Goal: Task Accomplishment & Management: Complete application form

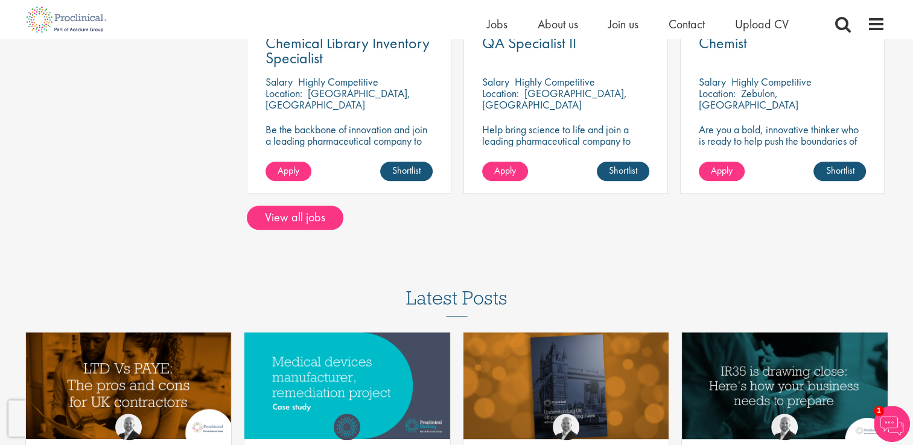
scroll to position [953, 0]
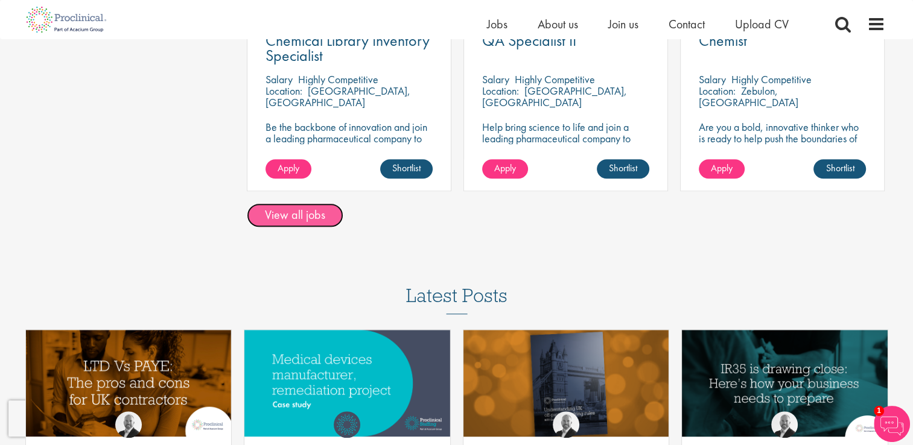
click at [318, 215] on link "View all jobs" at bounding box center [295, 215] width 97 height 24
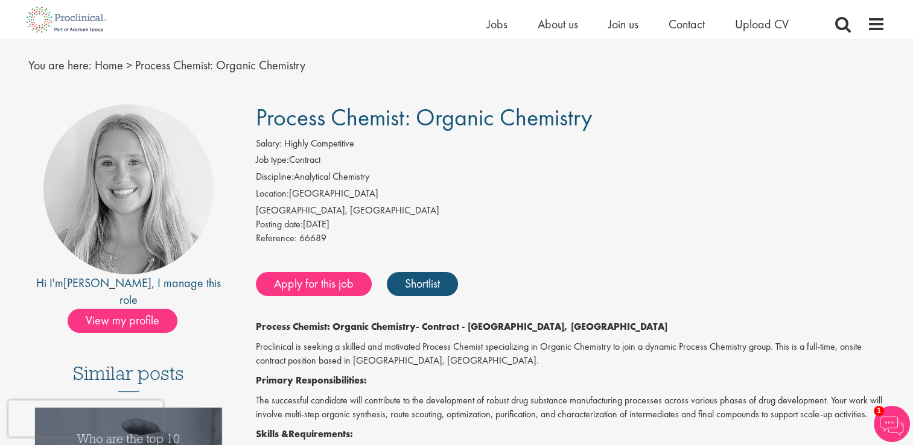
scroll to position [33, 0]
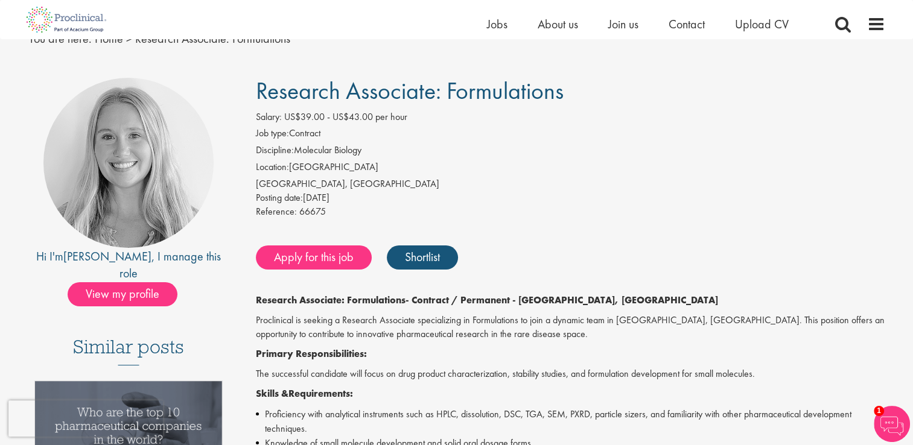
scroll to position [55, 0]
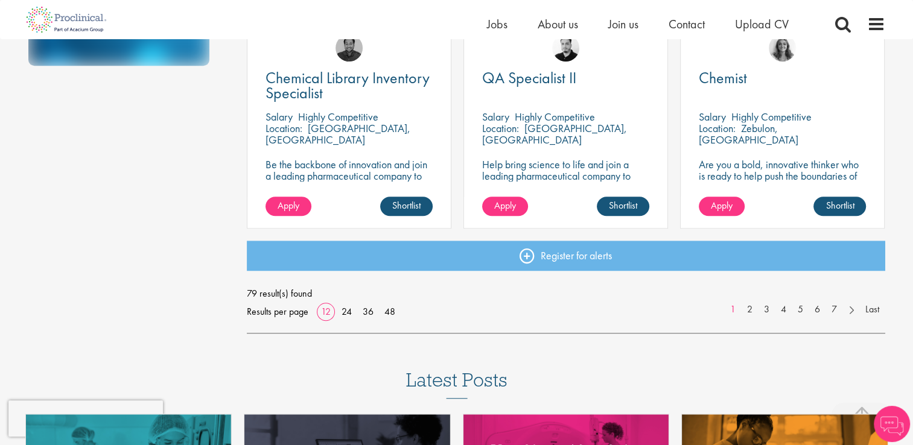
scroll to position [919, 0]
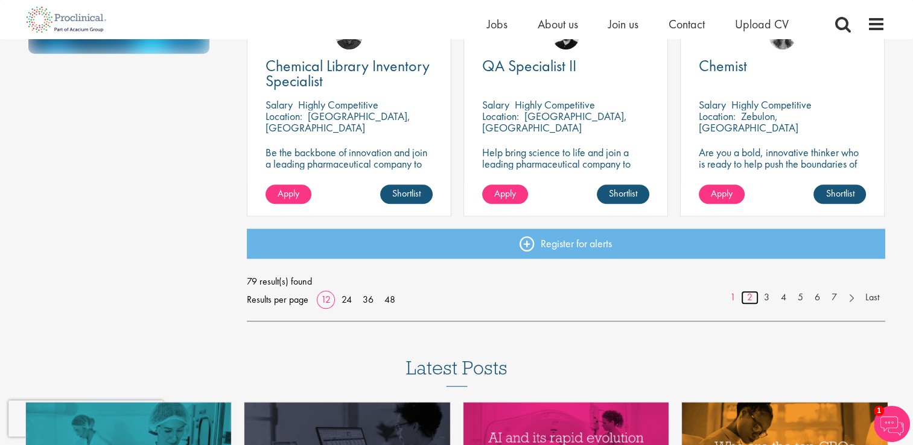
click at [753, 300] on link "2" at bounding box center [749, 298] width 17 height 14
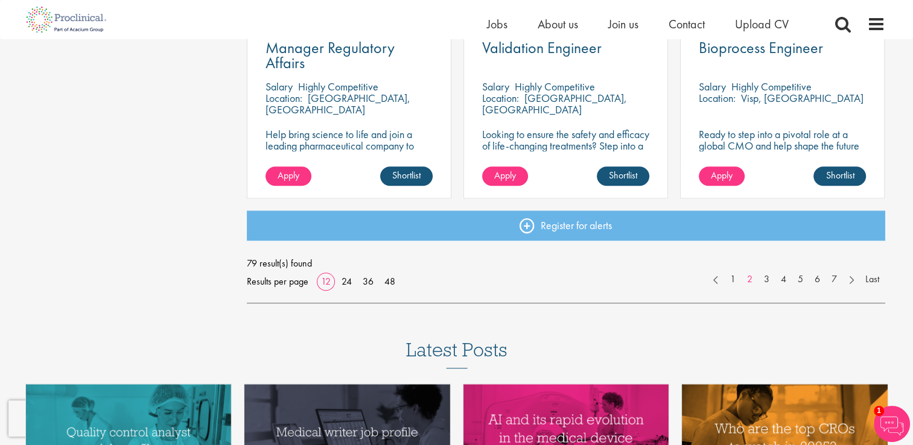
scroll to position [939, 0]
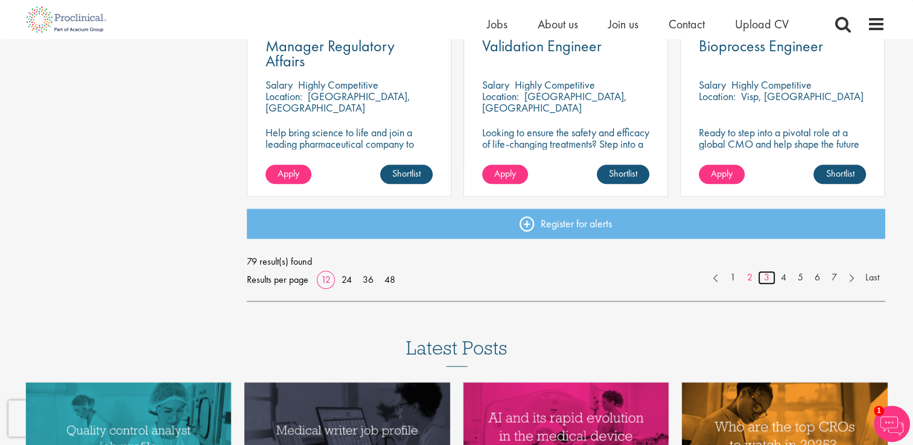
click at [758, 282] on link "3" at bounding box center [766, 278] width 17 height 14
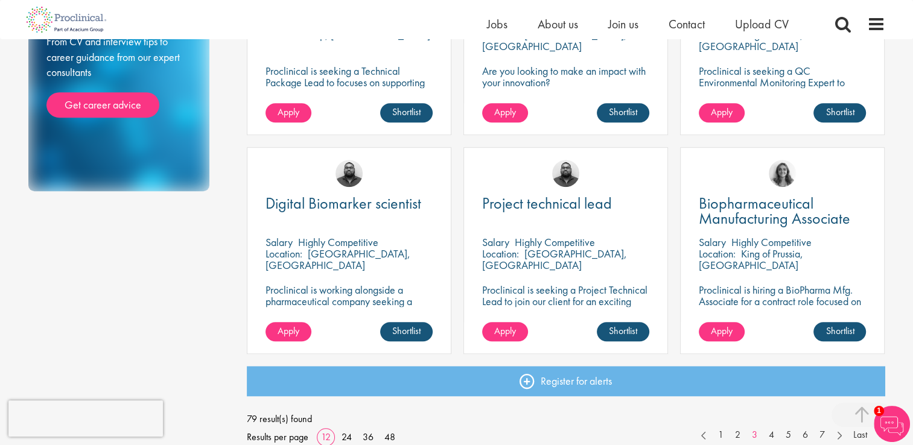
scroll to position [784, 0]
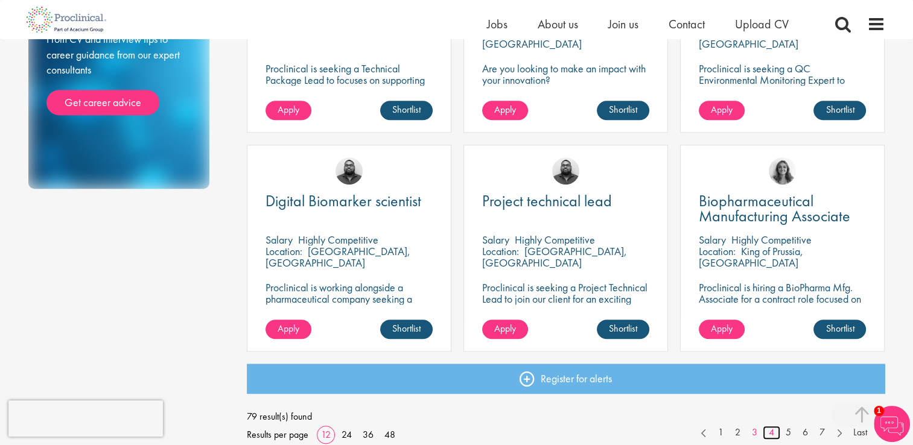
click at [765, 432] on link "4" at bounding box center [770, 433] width 17 height 14
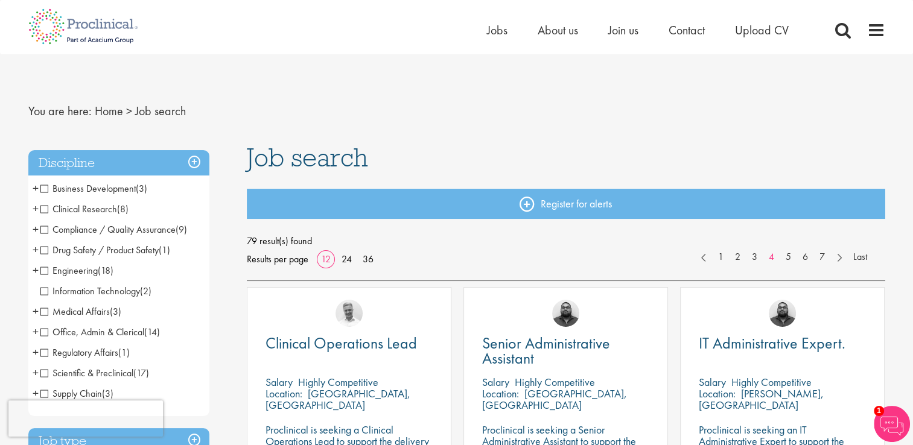
click at [48, 211] on span "Clinical Research" at bounding box center [78, 209] width 77 height 13
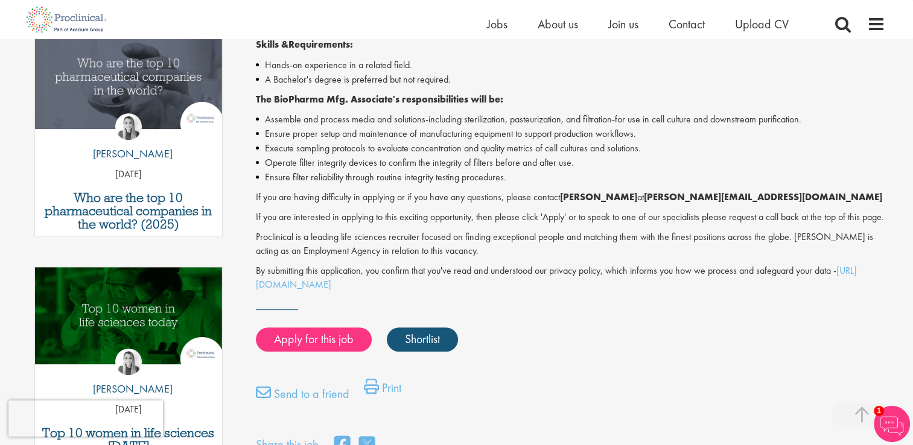
scroll to position [407, 0]
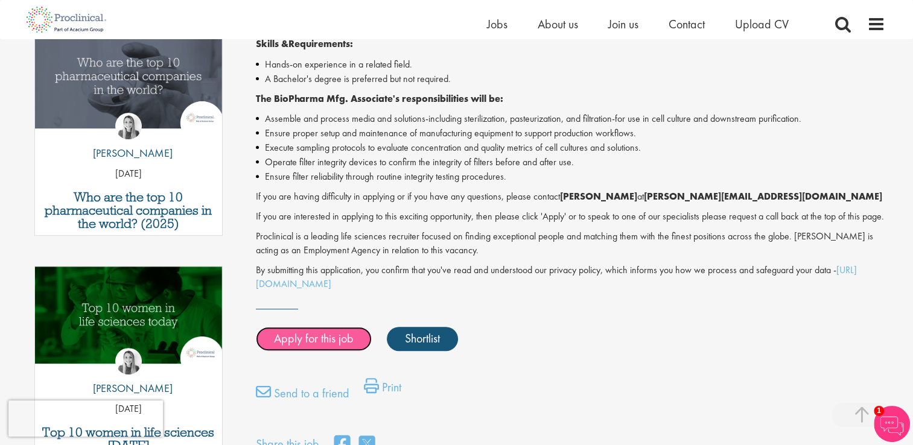
click at [334, 351] on link "Apply for this job" at bounding box center [314, 339] width 116 height 24
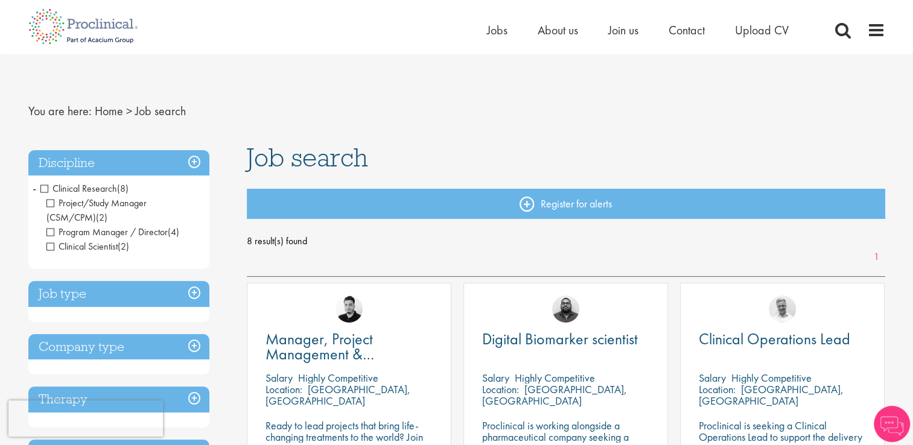
click at [96, 164] on h3 "Discipline" at bounding box center [118, 163] width 181 height 26
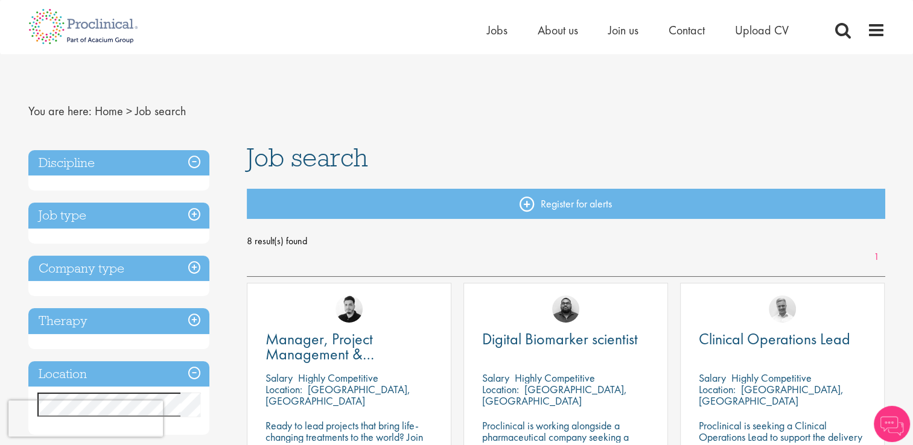
click at [96, 164] on h3 "Discipline" at bounding box center [118, 163] width 181 height 26
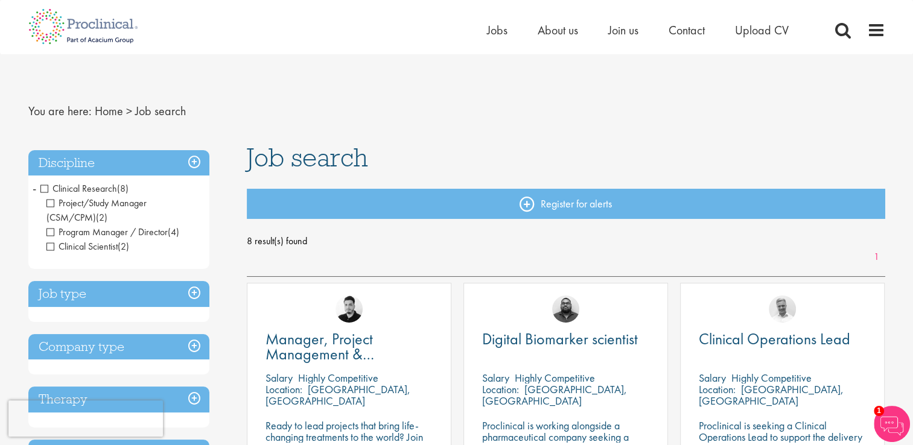
click at [41, 189] on span "Clinical Research" at bounding box center [78, 188] width 77 height 13
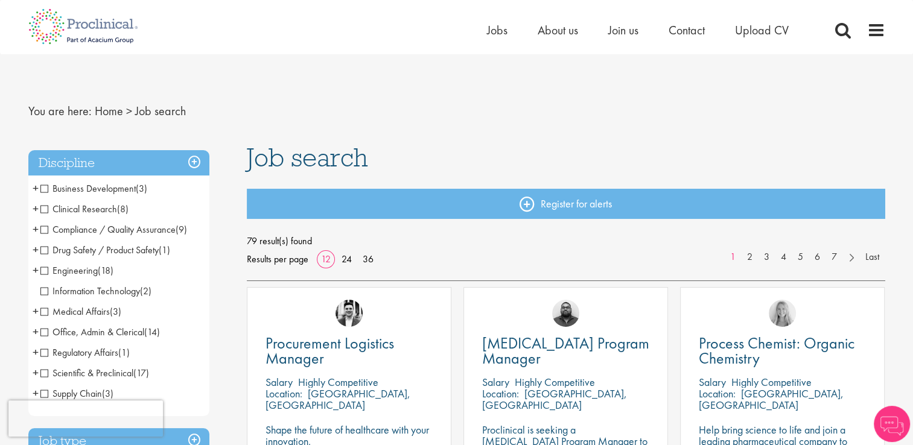
click at [42, 232] on span "Compliance / Quality Assurance" at bounding box center [107, 229] width 135 height 13
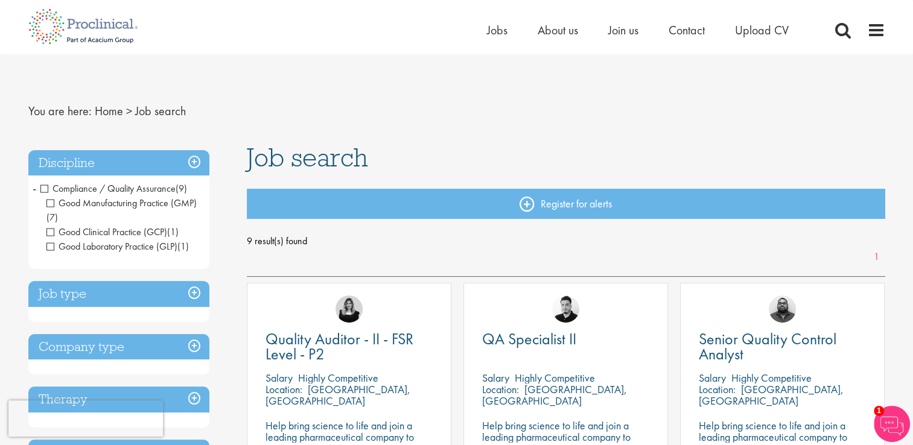
click at [46, 191] on span "Compliance / Quality Assurance" at bounding box center [107, 188] width 135 height 13
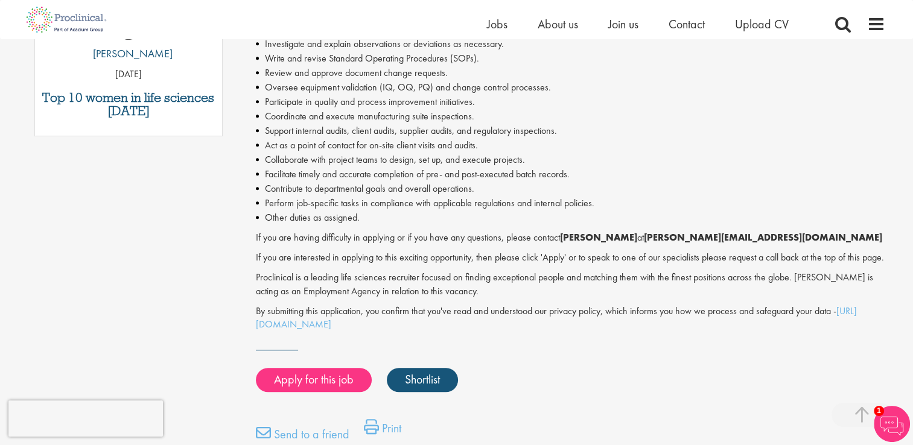
scroll to position [745, 0]
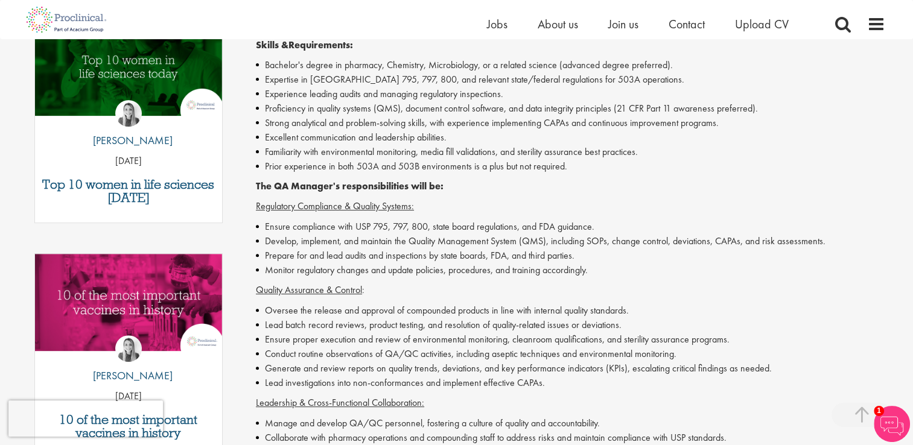
scroll to position [483, 0]
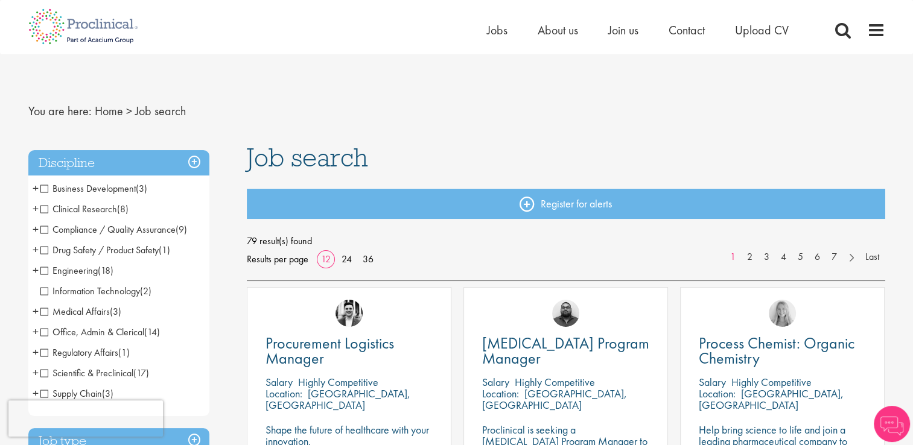
click at [41, 232] on span "Compliance / Quality Assurance" at bounding box center [107, 229] width 135 height 13
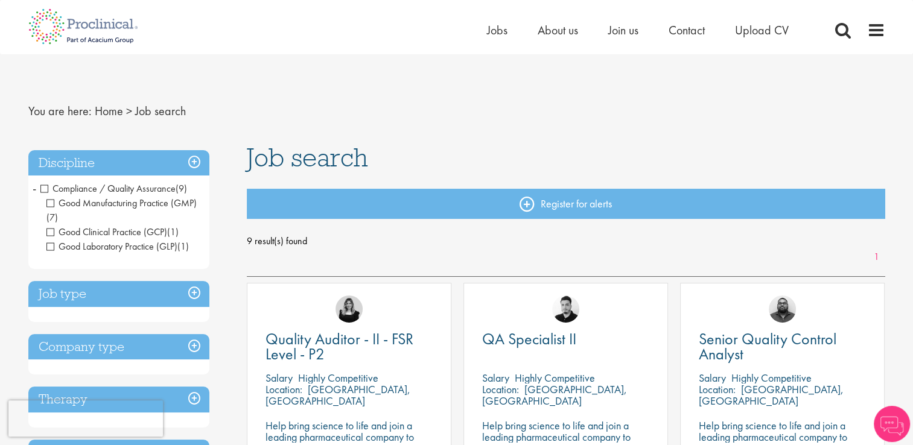
click at [45, 189] on span "Compliance / Quality Assurance" at bounding box center [107, 188] width 135 height 13
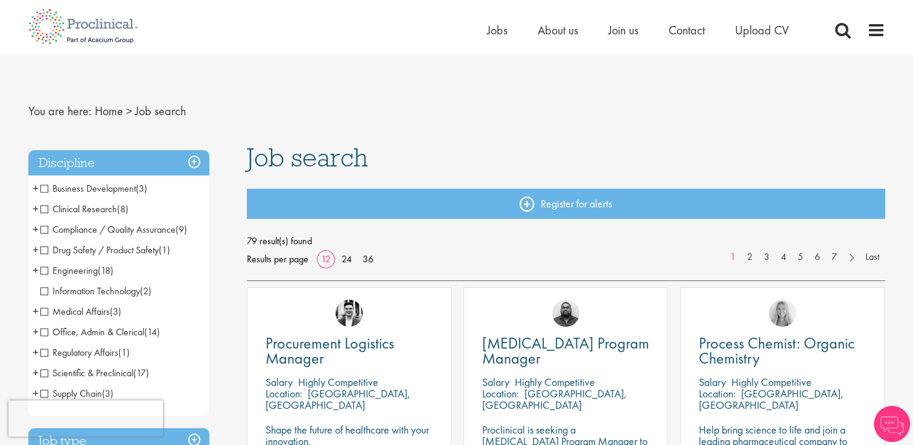
click at [43, 250] on span "Drug Safety / Product Safety" at bounding box center [99, 250] width 118 height 13
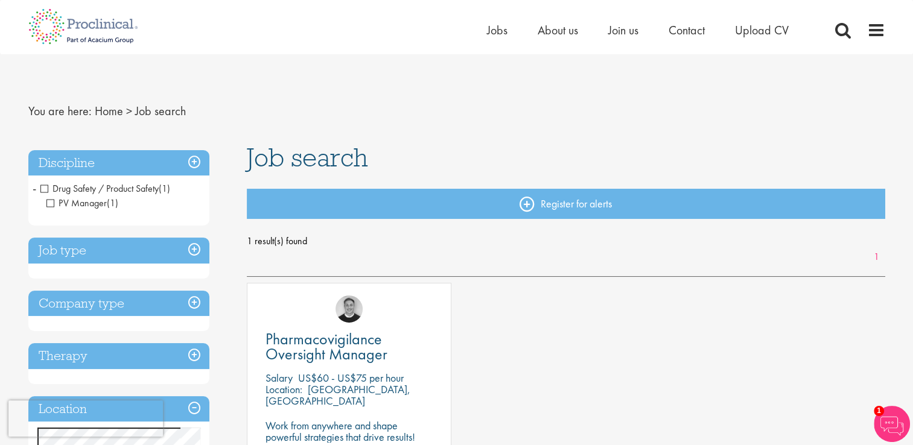
click at [45, 189] on span "Drug Safety / Product Safety" at bounding box center [99, 188] width 118 height 13
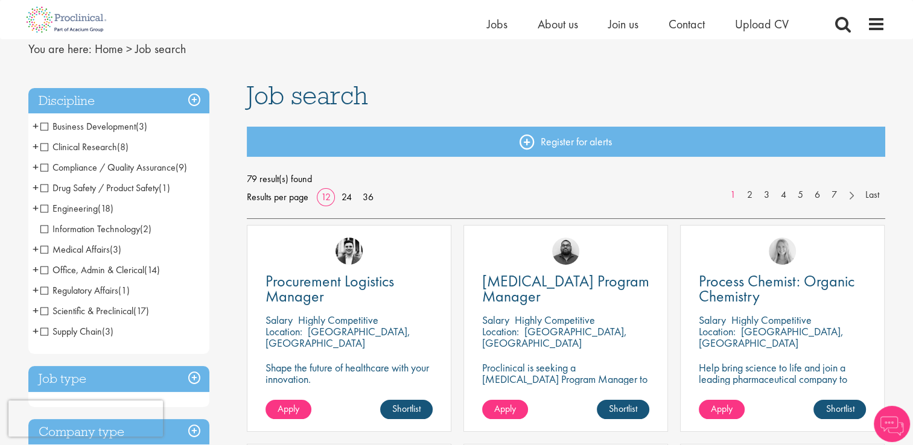
scroll to position [48, 0]
click at [45, 291] on span "Regulatory Affairs" at bounding box center [79, 289] width 78 height 13
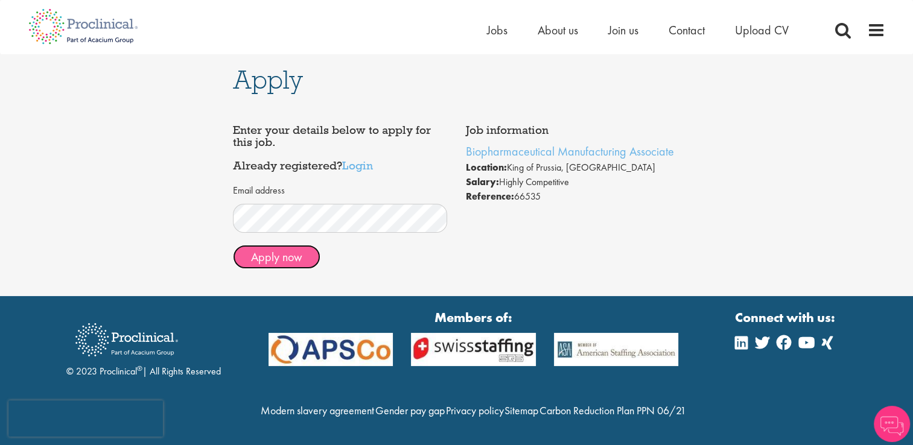
click at [305, 260] on button "Apply now" at bounding box center [276, 257] width 87 height 24
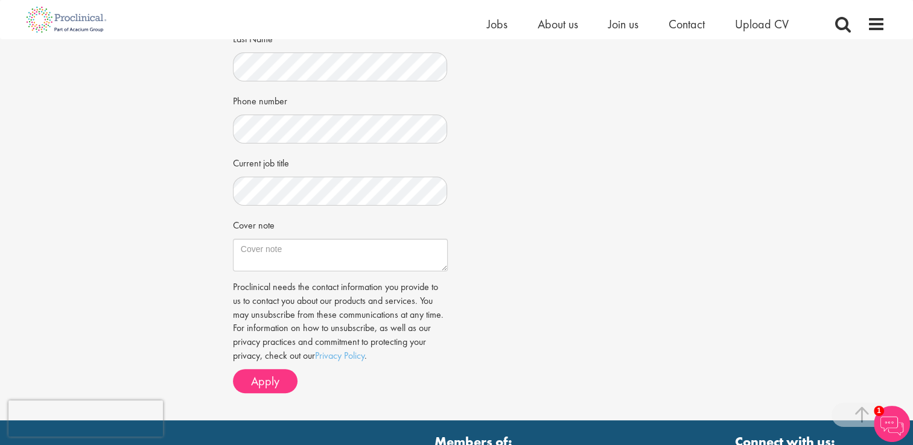
scroll to position [274, 0]
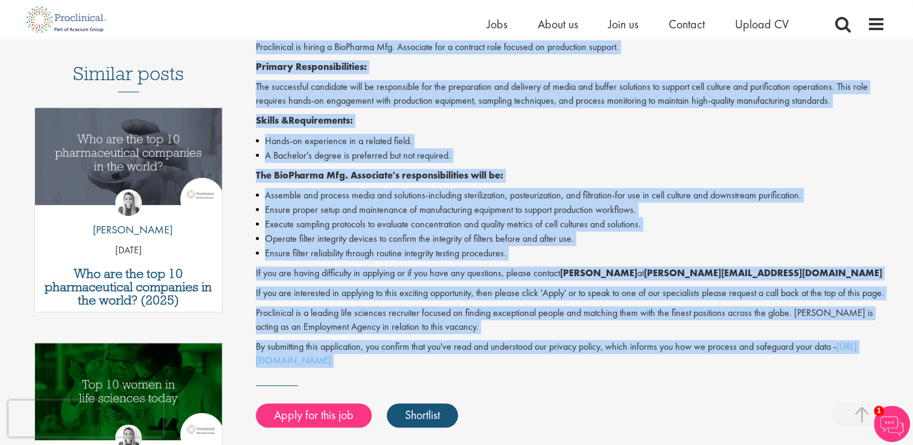
scroll to position [451, 0]
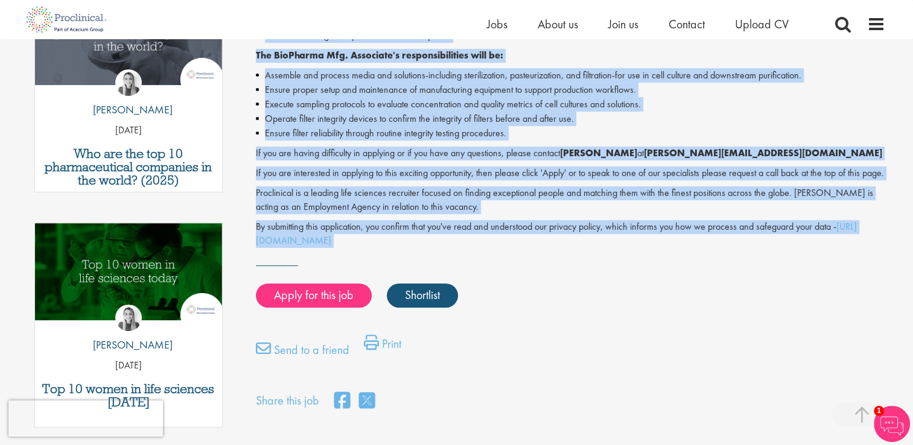
drag, startPoint x: 256, startPoint y: 138, endPoint x: 499, endPoint y: 260, distance: 271.9
click at [499, 247] on div "BioPharma Mfg. Associate - Contract - King of Prussia, PA Proclinical is hiring…" at bounding box center [570, 73] width 629 height 347
copy div "BioPharma Mfg. Associate - Contract - King of Prussia, PA Proclinical is hiring…"
click at [312, 308] on link "Apply for this job" at bounding box center [314, 295] width 116 height 24
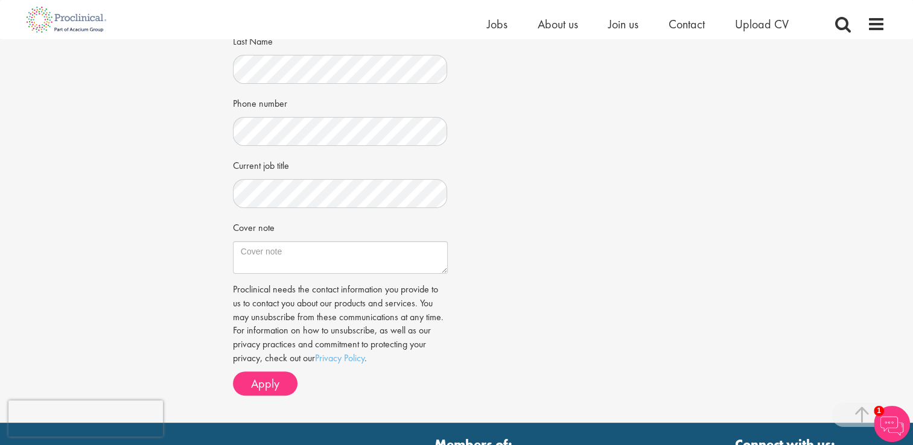
scroll to position [270, 0]
click at [335, 259] on textarea "Cover note" at bounding box center [340, 257] width 215 height 33
paste textarea "I am writing to express my interest in the BioPharma Manufacturing Associate po…"
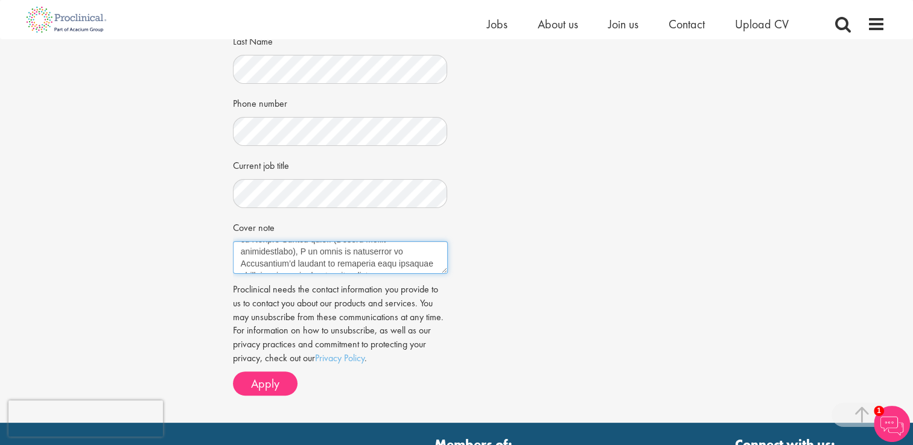
scroll to position [0, 0]
click at [236, 250] on textarea "Cover note" at bounding box center [340, 257] width 215 height 33
click at [241, 265] on textarea "Cover note" at bounding box center [340, 257] width 215 height 33
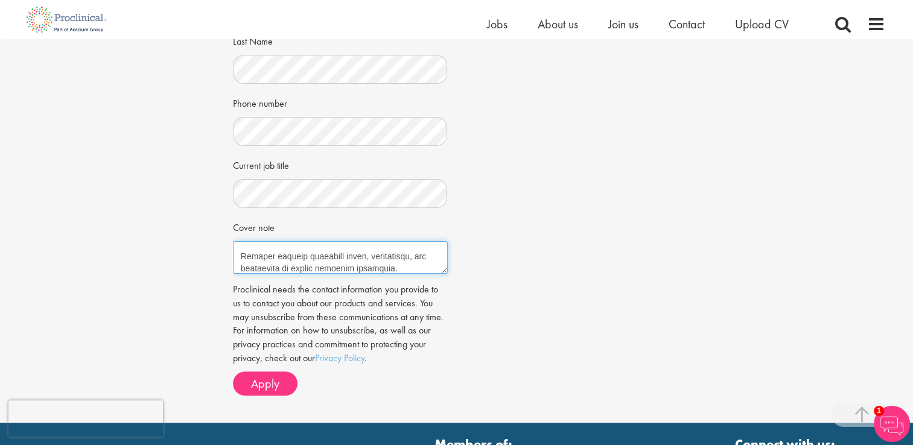
click at [240, 263] on textarea "Cover note" at bounding box center [340, 257] width 215 height 33
click at [239, 257] on textarea "Cover note" at bounding box center [340, 257] width 215 height 33
drag, startPoint x: 413, startPoint y: 268, endPoint x: 235, endPoint y: 235, distance: 181.0
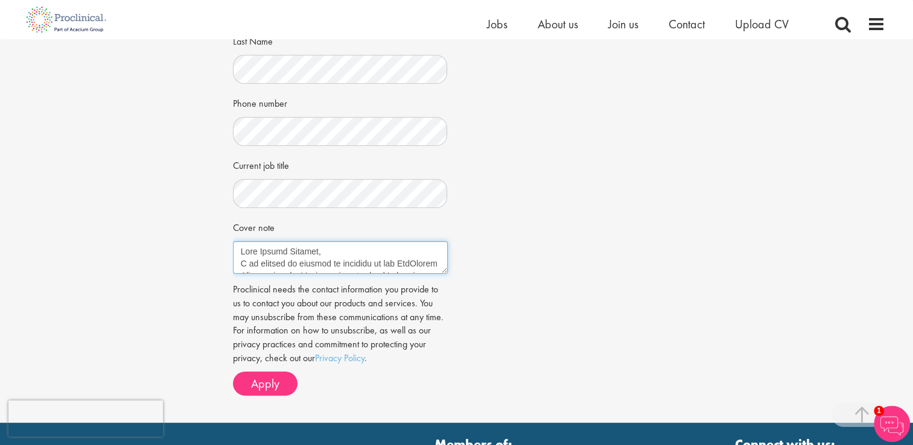
click at [235, 235] on div "Cover note" at bounding box center [340, 245] width 215 height 57
drag, startPoint x: 290, startPoint y: 255, endPoint x: 235, endPoint y: 247, distance: 55.4
click at [235, 247] on textarea "compliance. I am confident that my technical skills, coupled with my ability to…" at bounding box center [340, 257] width 215 height 33
type textarea "I am confident that my technical skills, coupled with my ability to work effici…"
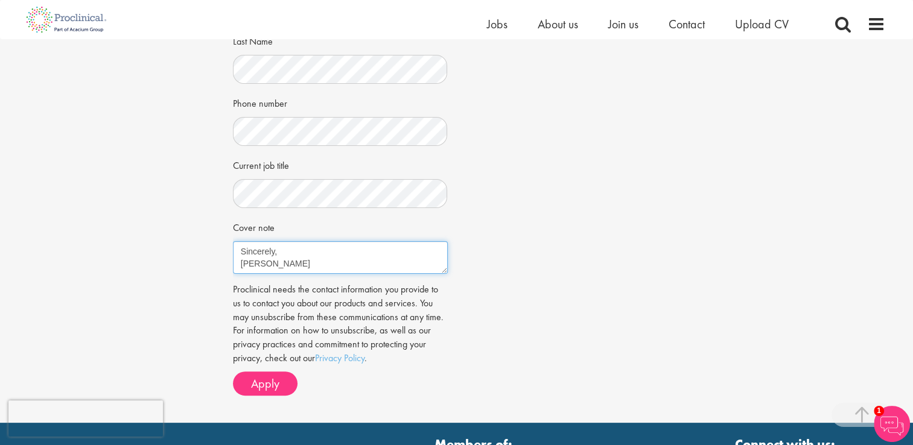
drag, startPoint x: 235, startPoint y: 247, endPoint x: 311, endPoint y: 282, distance: 83.7
click at [311, 282] on form "CV in the cloud? Upload using Dropbox or Google Drive First Name" at bounding box center [340, 126] width 197 height 539
paste textarea "I am excited to apply for the BioPharma Manufacturing Associate position in Kin…"
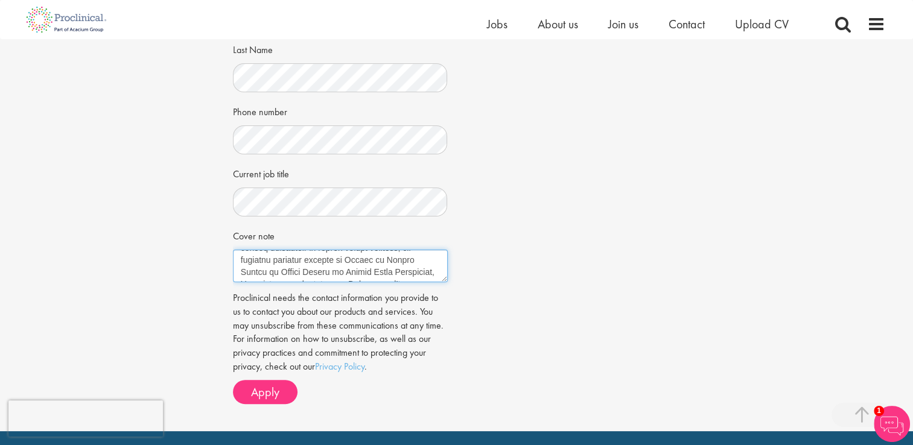
scroll to position [51, 0]
drag, startPoint x: 328, startPoint y: 267, endPoint x: 283, endPoint y: 258, distance: 46.1
click at [283, 258] on textarea "Cover note" at bounding box center [340, 266] width 215 height 33
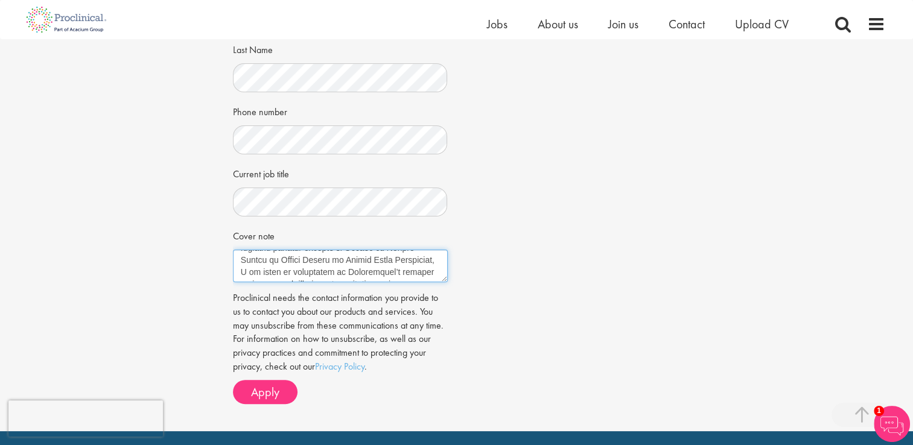
click at [282, 271] on textarea "Cover note" at bounding box center [340, 266] width 215 height 33
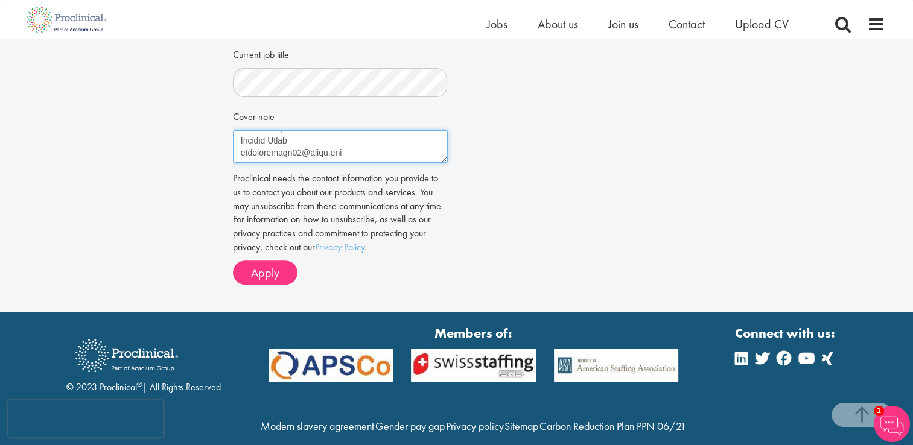
scroll to position [385, 0]
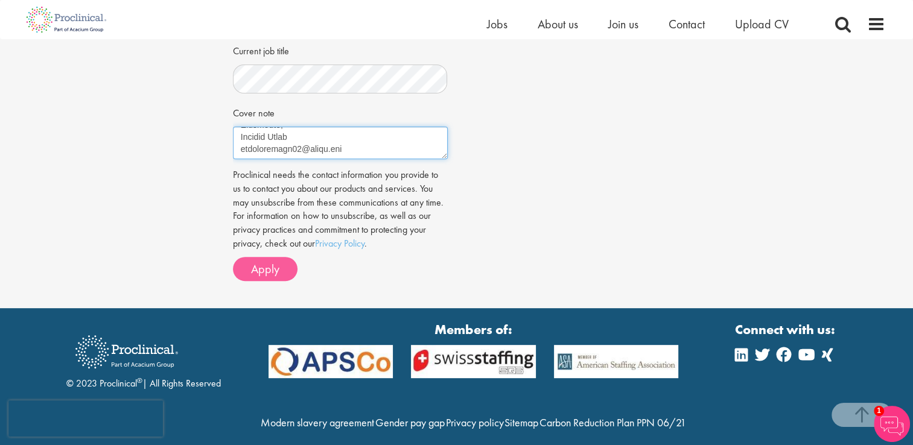
type textarea "I am excited to apply for the BioPharma Manufacturing Associate position in Kin…"
click at [253, 275] on span "Apply" at bounding box center [265, 269] width 28 height 16
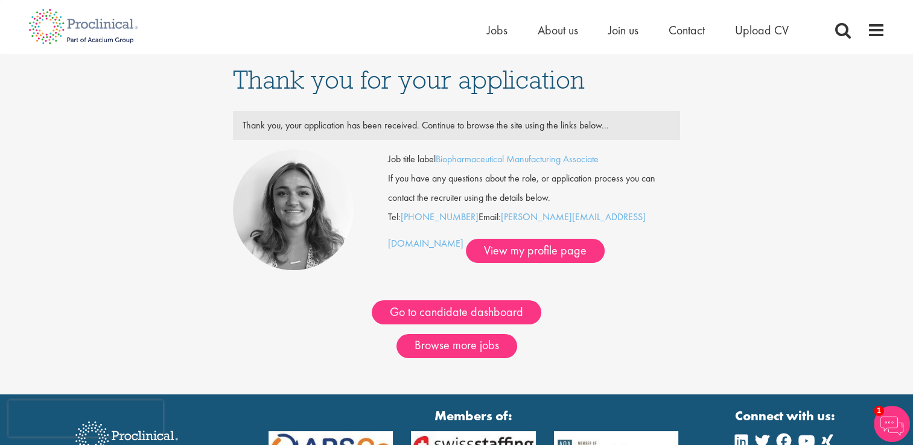
drag, startPoint x: 379, startPoint y: 156, endPoint x: 615, endPoint y: 220, distance: 244.4
click at [615, 220] on div "Job title label Biopharmaceutical Manufacturing Associate If you have any quest…" at bounding box center [534, 206] width 292 height 113
copy div "Job title label Biopharmaceutical Manufacturing Associate If you have any quest…"
click at [594, 259] on div "Job title label Biopharmaceutical Manufacturing Associate If you have any quest…" at bounding box center [534, 206] width 292 height 113
drag, startPoint x: 609, startPoint y: 219, endPoint x: 507, endPoint y: 217, distance: 102.0
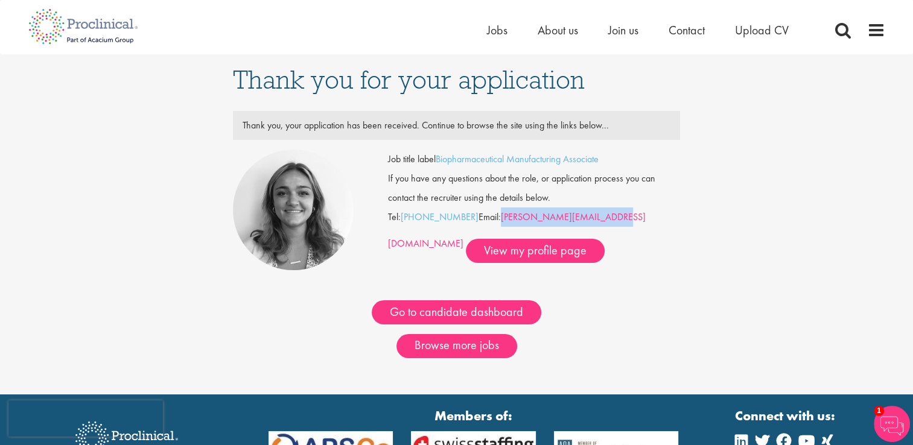
click at [507, 217] on div "Job title label Biopharmaceutical Manufacturing Associate If you have any quest…" at bounding box center [534, 206] width 292 height 113
copy link "[PERSON_NAME][EMAIL_ADDRESS][DOMAIN_NAME]"
